Goal: Task Accomplishment & Management: Manage account settings

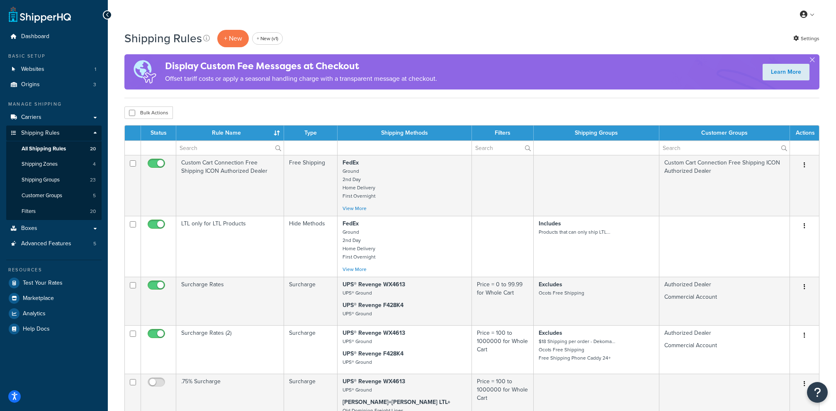
select select "50"
click at [86, 113] on link "Carriers" at bounding box center [53, 117] width 95 height 15
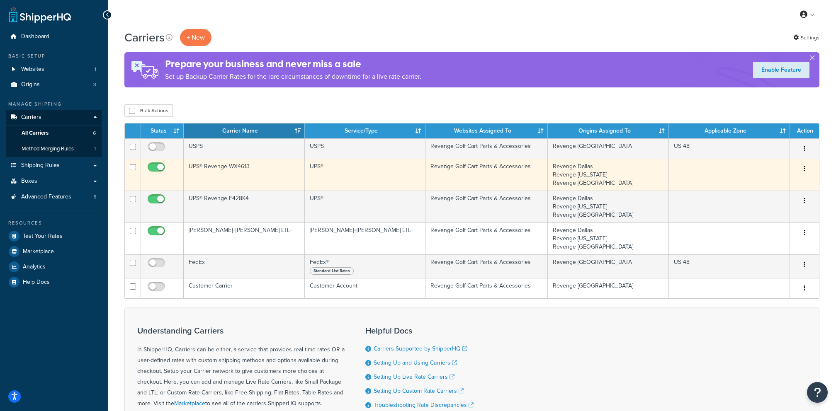
click at [230, 183] on td "UPS® Revenge WX4613" at bounding box center [244, 175] width 121 height 32
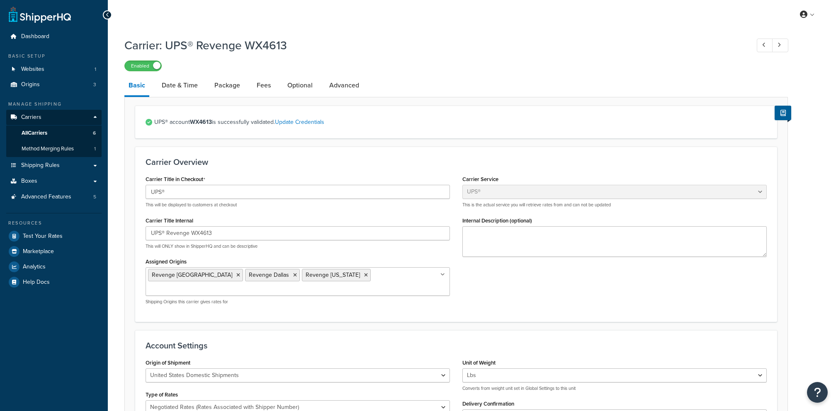
select select "ups"
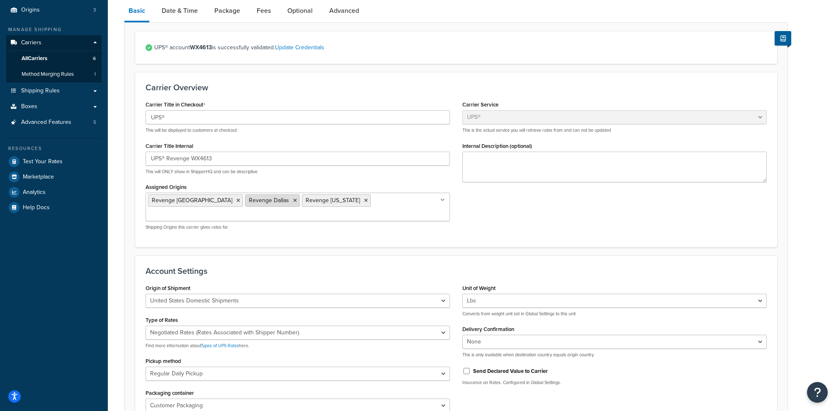
scroll to position [56, 0]
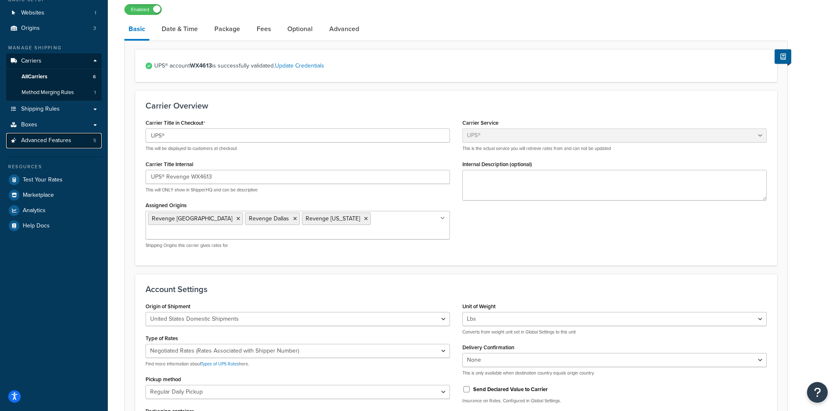
click at [78, 142] on link "Advanced Features 5" at bounding box center [53, 140] width 95 height 15
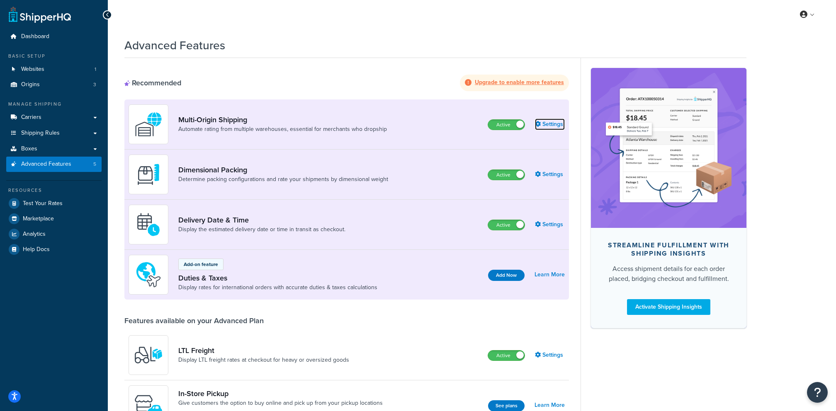
click at [548, 124] on link "Settings" at bounding box center [550, 125] width 30 height 12
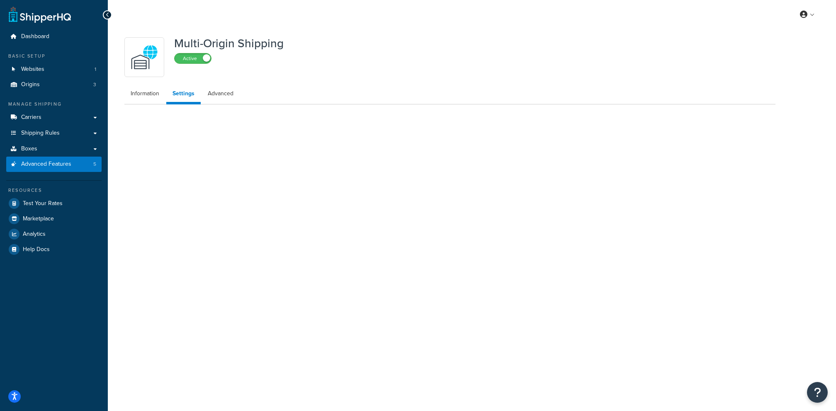
select select "false"
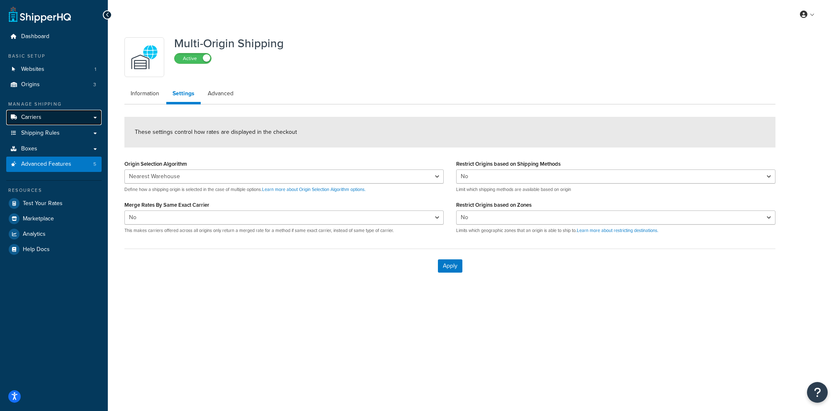
click at [83, 122] on link "Carriers" at bounding box center [53, 117] width 95 height 15
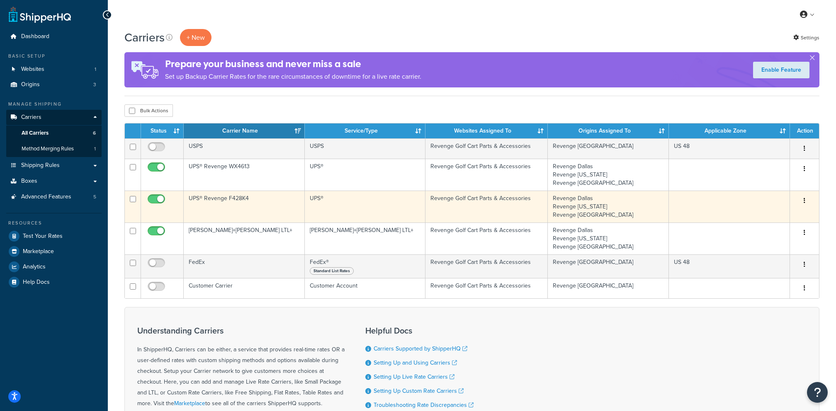
click at [286, 202] on td "UPS® Revenge F428K4" at bounding box center [244, 207] width 121 height 32
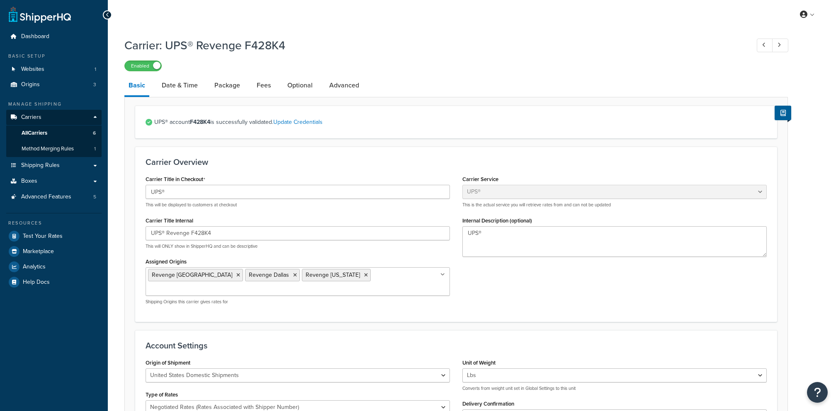
select select "ups"
click at [331, 93] on link "Advanced" at bounding box center [344, 85] width 38 height 20
select select "false"
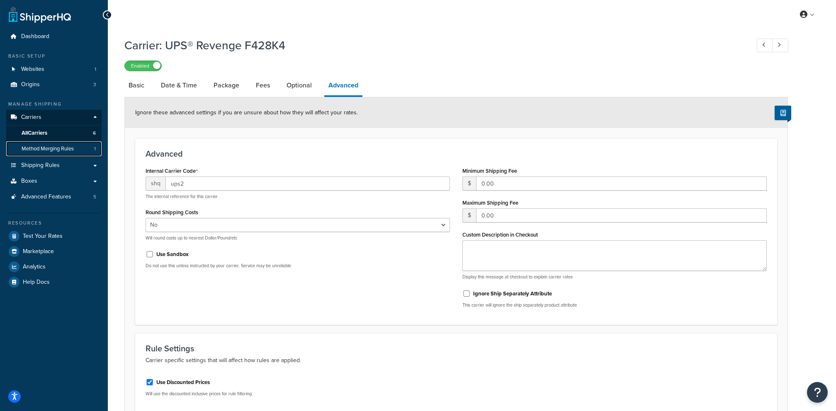
click at [81, 145] on link "Method Merging Rules 1" at bounding box center [53, 148] width 95 height 15
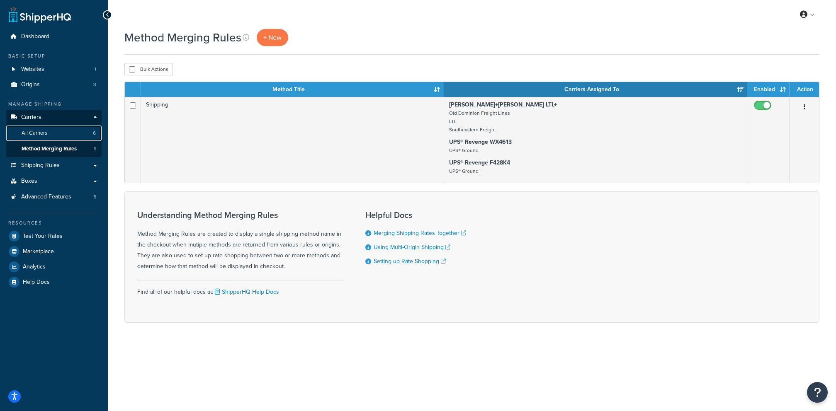
click at [72, 130] on link "All Carriers 6" at bounding box center [53, 133] width 95 height 15
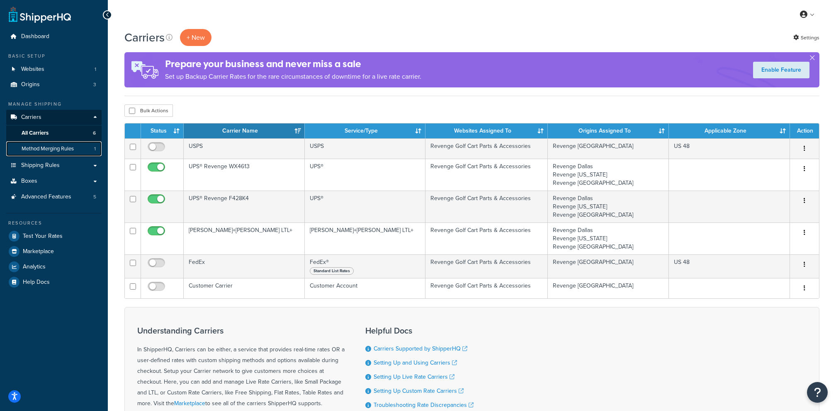
click at [73, 153] on span "Method Merging Rules" at bounding box center [48, 149] width 52 height 7
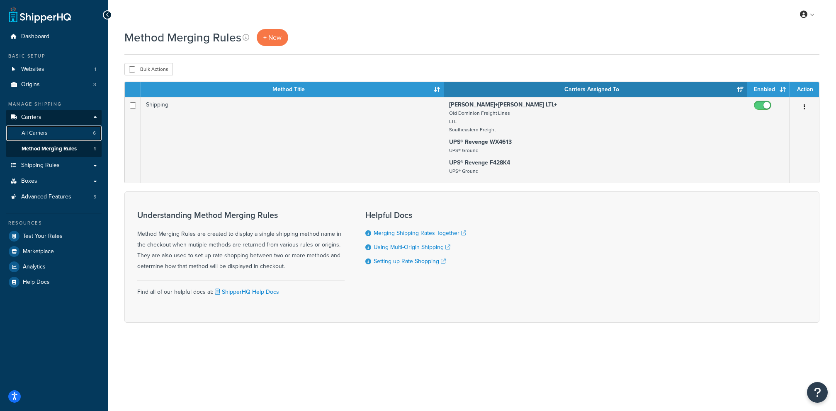
click at [67, 136] on link "All Carriers 6" at bounding box center [53, 133] width 95 height 15
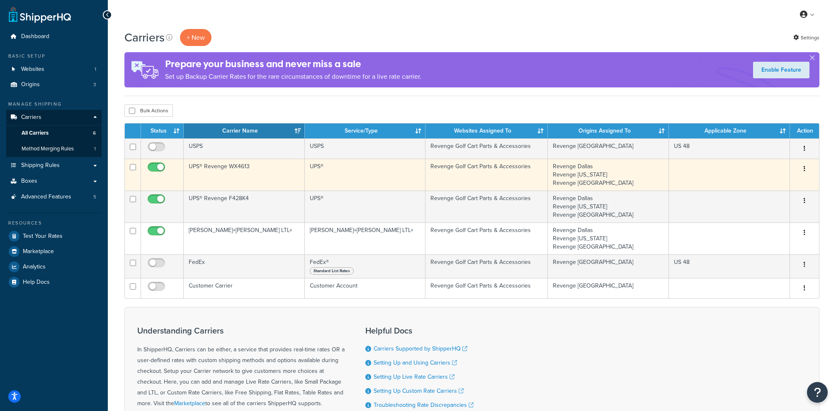
click at [243, 185] on td "UPS® Revenge WX4613" at bounding box center [244, 175] width 121 height 32
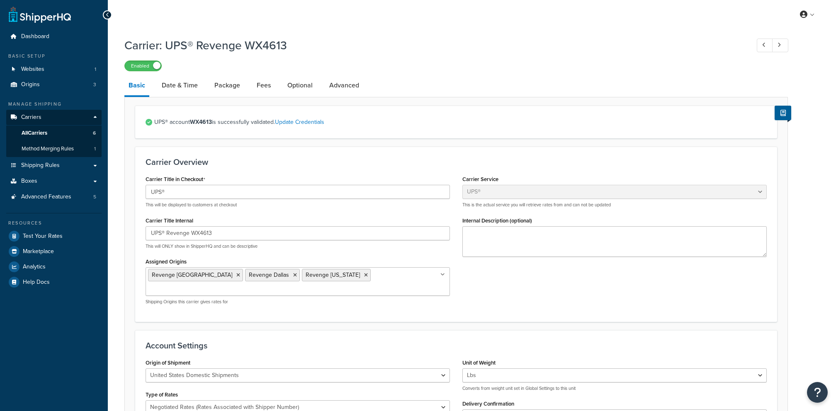
select select "ups"
click at [330, 85] on link "Advanced" at bounding box center [344, 85] width 38 height 20
select select "false"
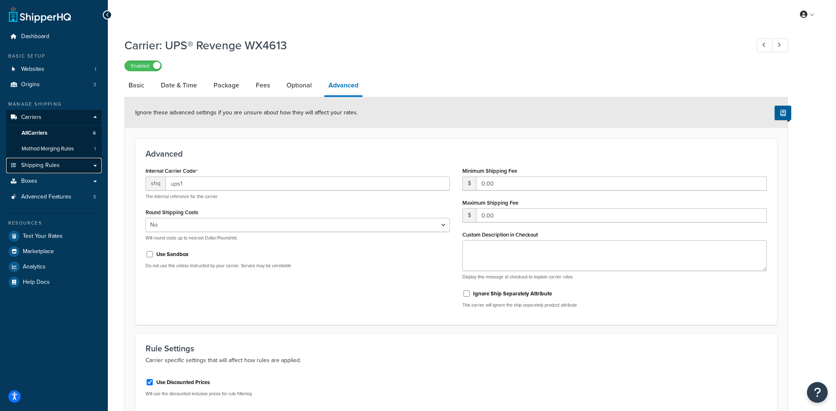
click at [55, 164] on span "Shipping Rules" at bounding box center [40, 165] width 39 height 7
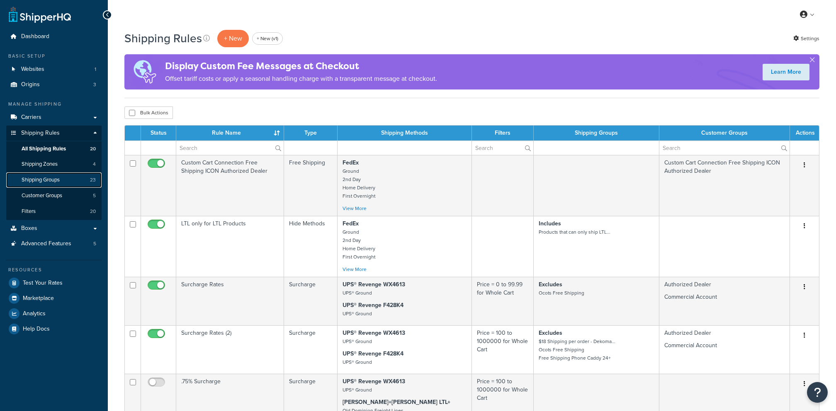
click at [70, 175] on link "Shipping Groups 23" at bounding box center [53, 180] width 95 height 15
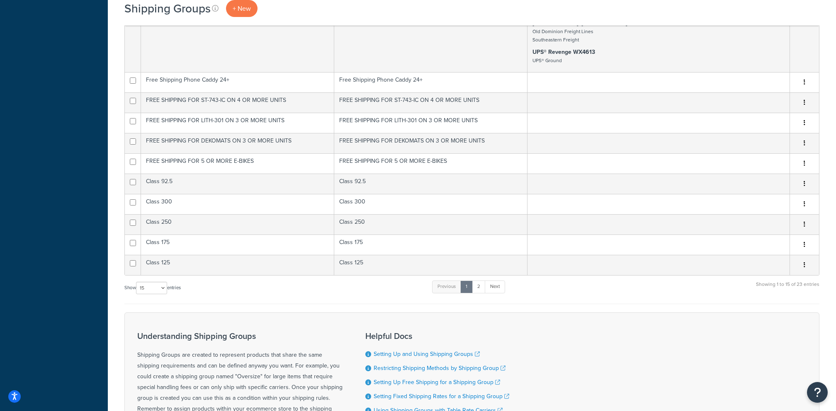
scroll to position [639, 0]
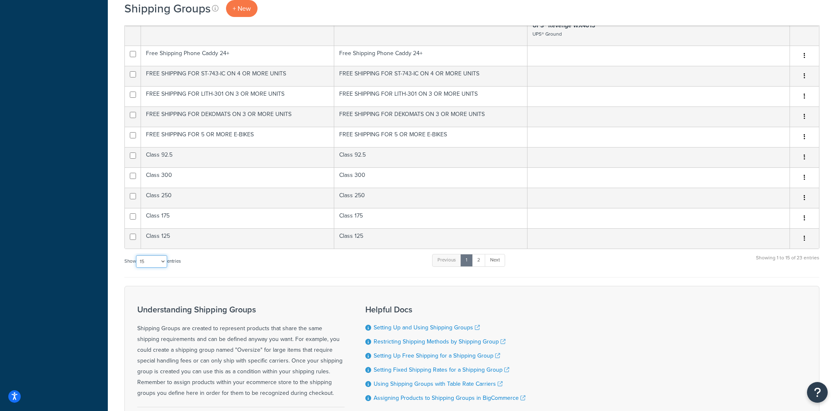
click at [158, 258] on select "10 15 25 50 100" at bounding box center [151, 261] width 31 height 12
select select "50"
click at [137, 268] on select "10 15 25 50 100" at bounding box center [151, 261] width 31 height 12
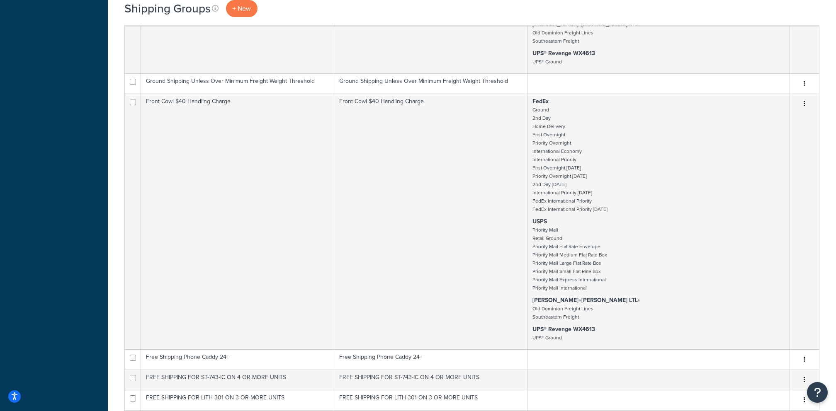
scroll to position [27, 0]
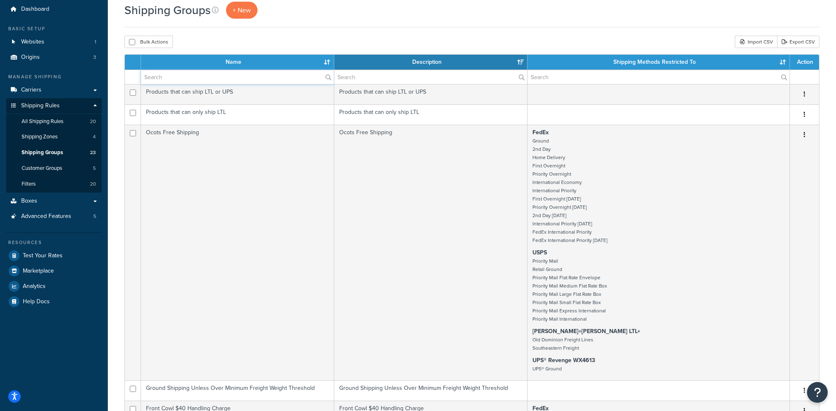
click at [243, 75] on input "text" at bounding box center [237, 77] width 193 height 14
paste input "Ground Shipping Unless Over Minimum Freight Weight Threshold"
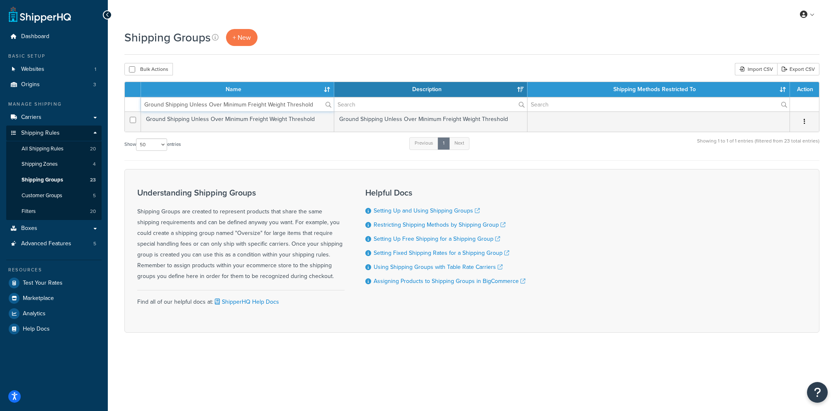
scroll to position [0, 0]
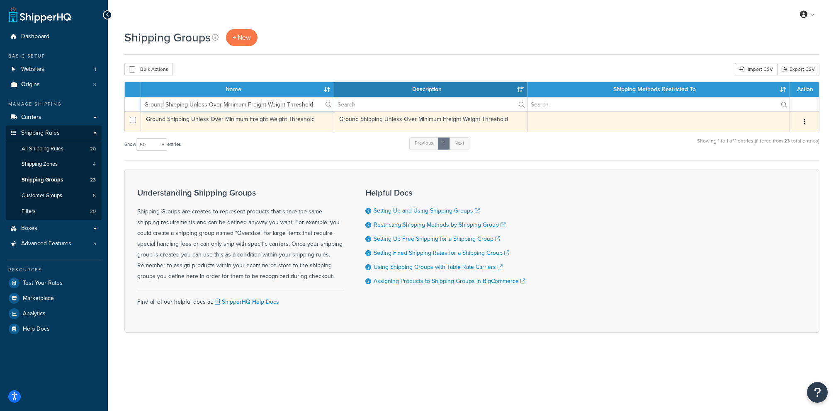
type input "Ground Shipping Unless Over Minimum Freight Weight Threshold"
click at [300, 123] on td "Ground Shipping Unless Over Minimum Freight Weight Threshold" at bounding box center [237, 122] width 193 height 20
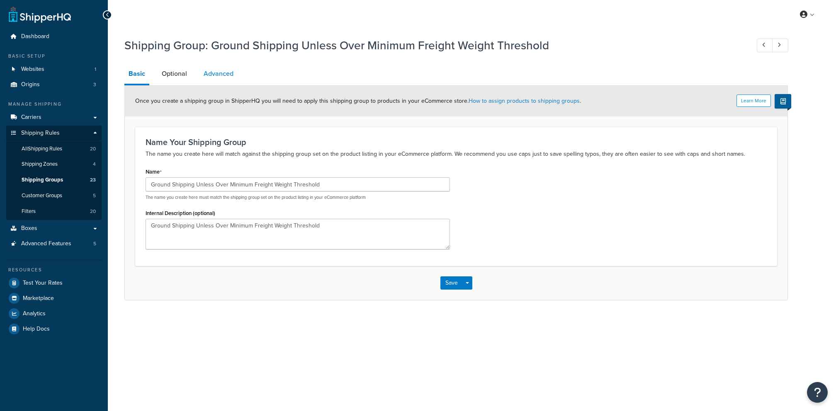
click at [213, 83] on link "Advanced" at bounding box center [218, 74] width 38 height 20
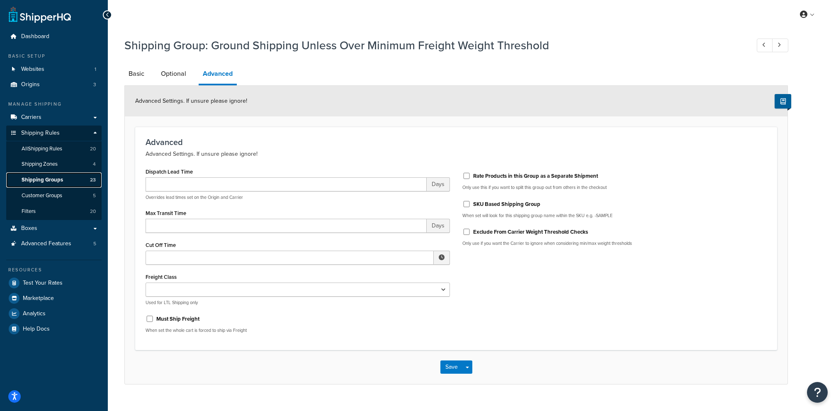
click at [76, 180] on link "Shipping Groups 23" at bounding box center [53, 180] width 95 height 15
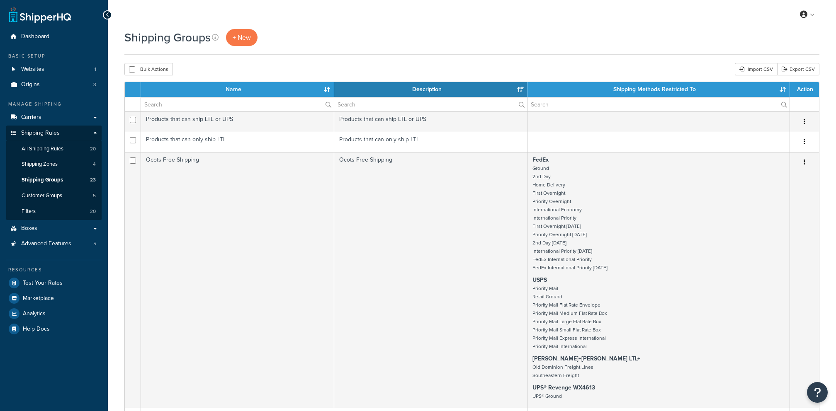
select select "15"
click at [176, 100] on input "text" at bounding box center [237, 104] width 193 height 14
paste input "Ground Shipping Unless Over Minimum Freight Weight Threshold"
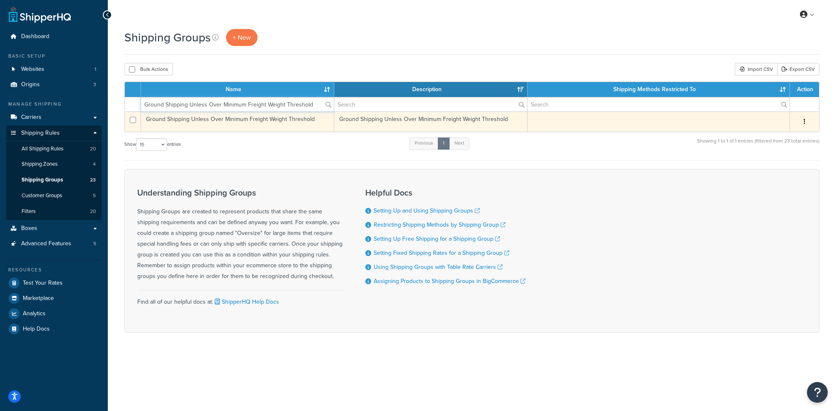
type input "Ground Shipping Unless Over Minimum Freight Weight Threshold"
click at [317, 126] on td "Ground Shipping Unless Over Minimum Freight Weight Threshold" at bounding box center [237, 122] width 193 height 20
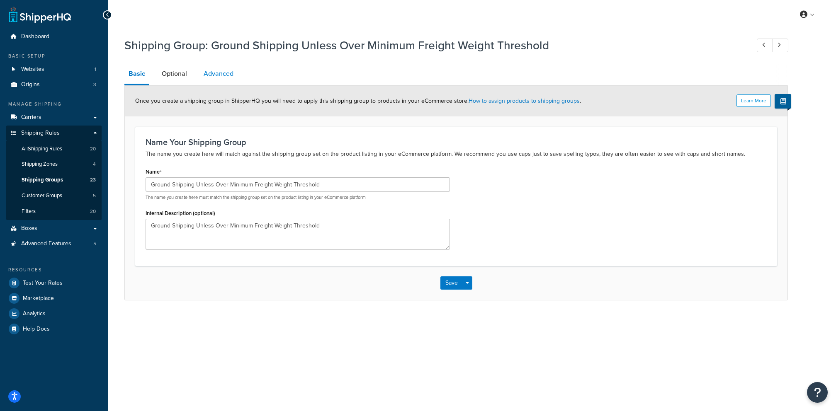
click at [217, 74] on link "Advanced" at bounding box center [218, 74] width 38 height 20
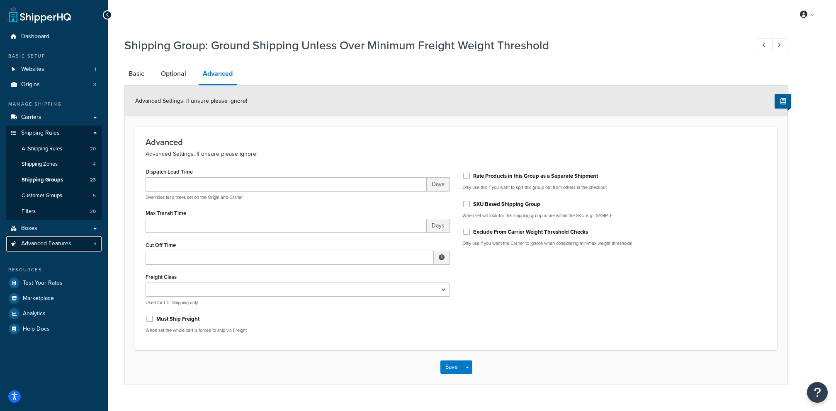
click at [93, 250] on link "Advanced Features 5" at bounding box center [53, 243] width 95 height 15
